Goal: Information Seeking & Learning: Learn about a topic

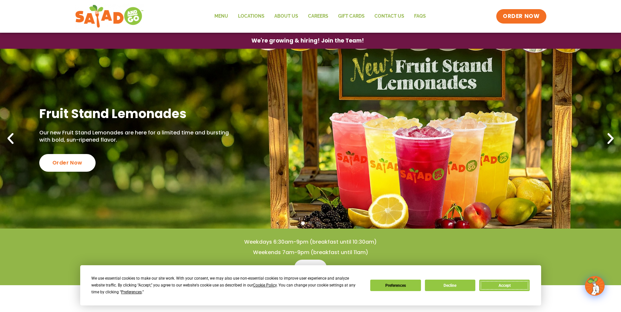
click at [520, 285] on button "Accept" at bounding box center [505, 285] width 50 height 11
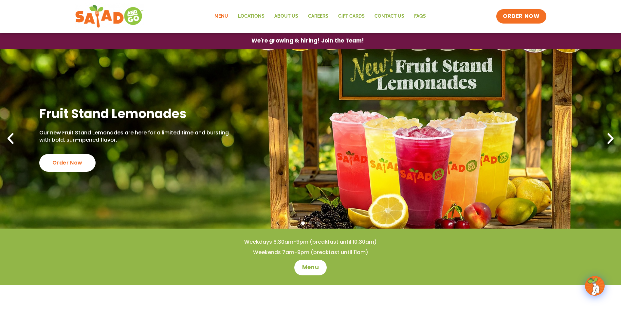
click at [222, 14] on link "Menu" at bounding box center [222, 16] width 24 height 15
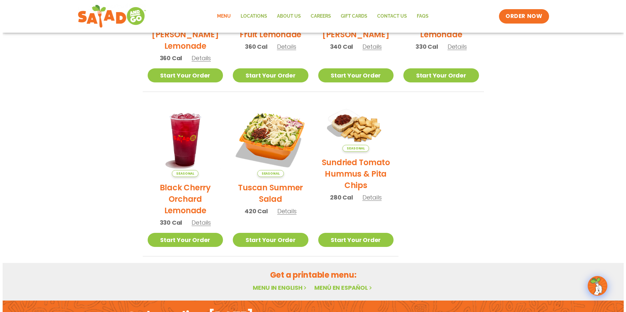
scroll to position [197, 0]
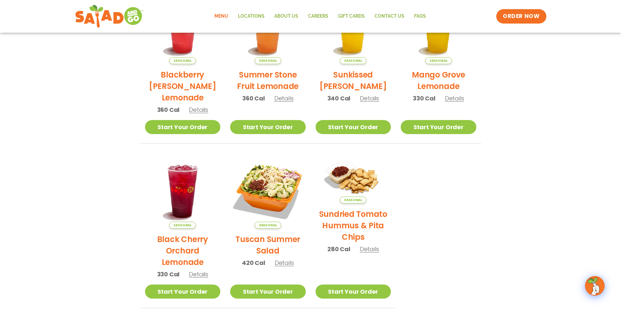
click at [277, 191] on img at bounding box center [268, 192] width 76 height 76
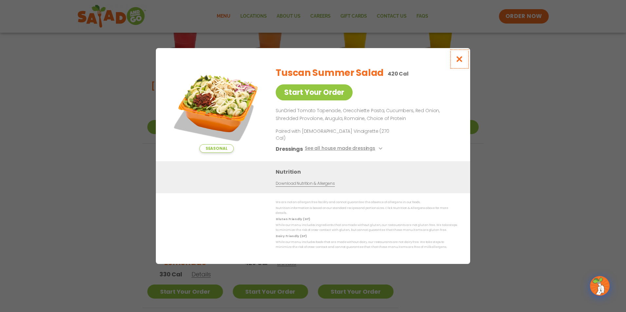
click at [462, 63] on icon "Close modal" at bounding box center [460, 59] width 8 height 7
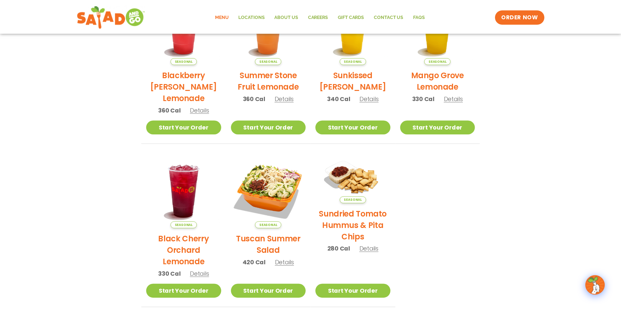
scroll to position [193, 0]
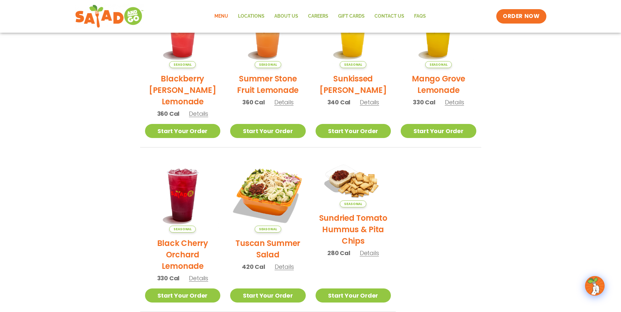
click at [356, 186] on img at bounding box center [354, 183] width 76 height 50
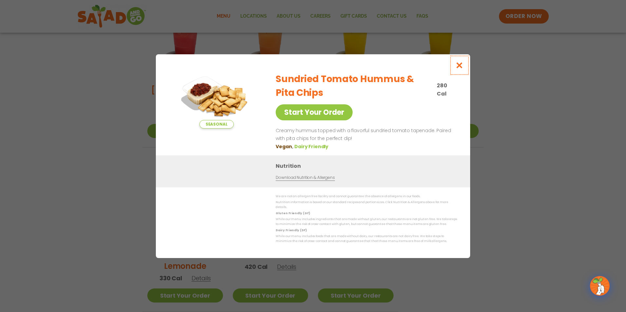
click at [458, 67] on icon "Close modal" at bounding box center [460, 65] width 8 height 7
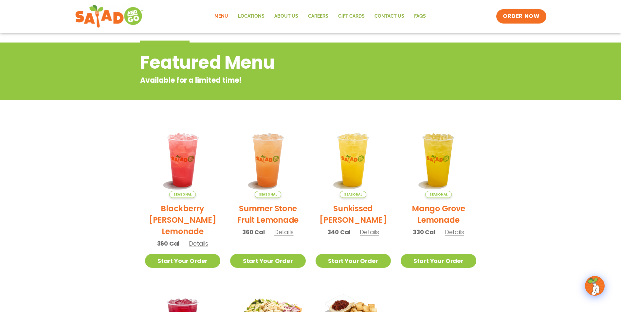
scroll to position [62, 0]
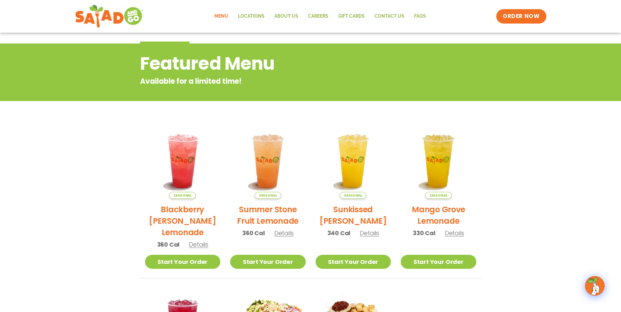
click at [224, 17] on link "Menu" at bounding box center [222, 16] width 24 height 15
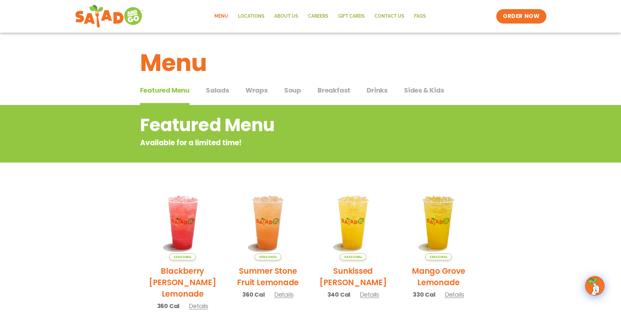
click at [217, 89] on span "Salads" at bounding box center [217, 90] width 23 height 10
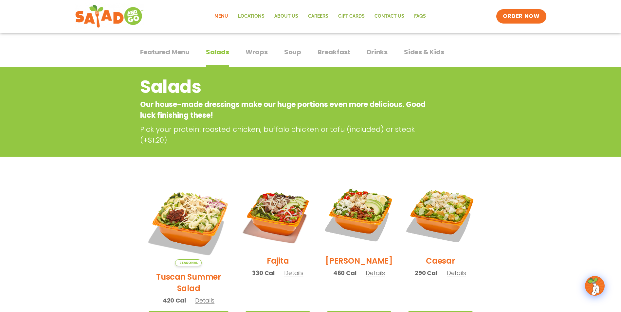
scroll to position [33, 0]
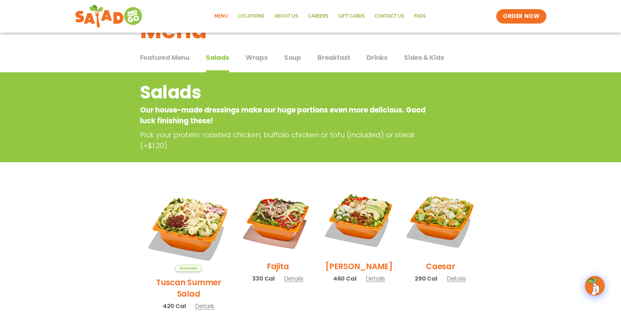
click at [293, 52] on div "Featured Menu Featured Menu Salads Salads Wraps Wraps Soup Soup Breakfast Break…" at bounding box center [310, 61] width 341 height 22
click at [295, 57] on span "Soup" at bounding box center [292, 58] width 17 height 10
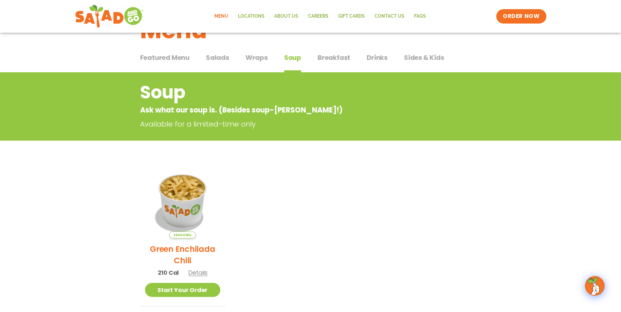
click at [433, 60] on span "Sides & Kids" at bounding box center [424, 58] width 40 height 10
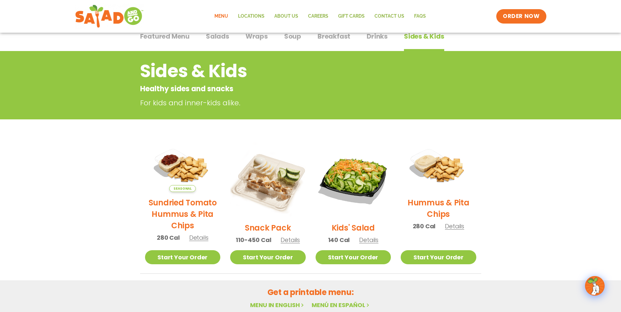
scroll to position [66, 0]
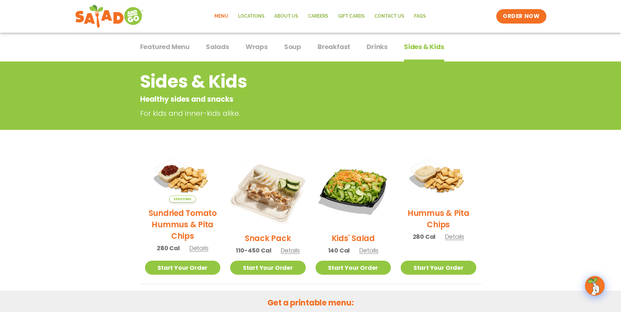
scroll to position [33, 0]
